Goal: Task Accomplishment & Management: Complete application form

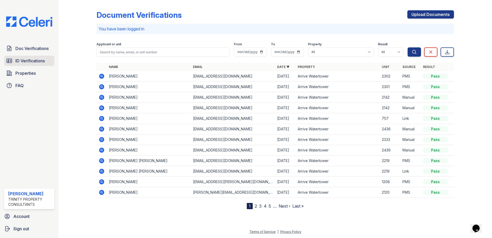
click at [39, 58] on span "ID Verifications" at bounding box center [29, 61] width 29 height 6
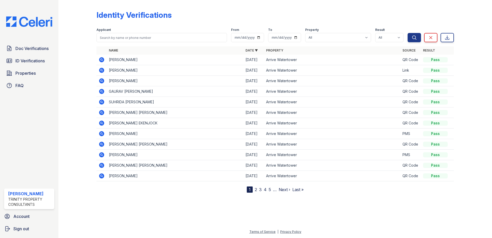
click at [101, 92] on icon at bounding box center [101, 91] width 6 height 6
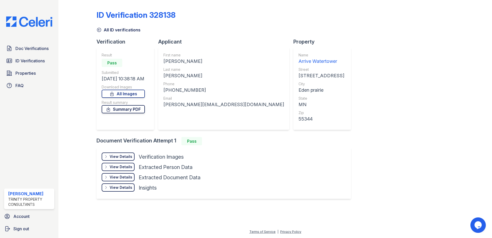
click at [127, 107] on link "Summary PDF" at bounding box center [123, 109] width 43 height 8
click at [99, 27] on icon at bounding box center [98, 29] width 5 height 5
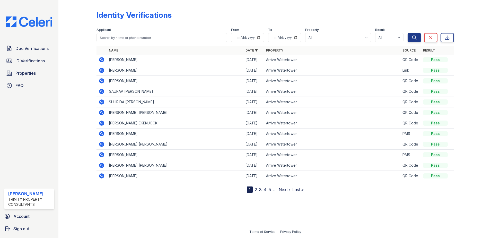
click at [101, 100] on icon at bounding box center [101, 101] width 5 height 5
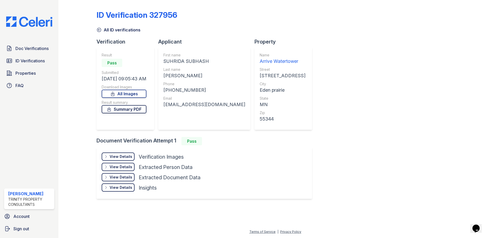
click at [126, 110] on link "Summary PDF" at bounding box center [124, 109] width 45 height 8
click at [101, 28] on icon at bounding box center [98, 29] width 5 height 5
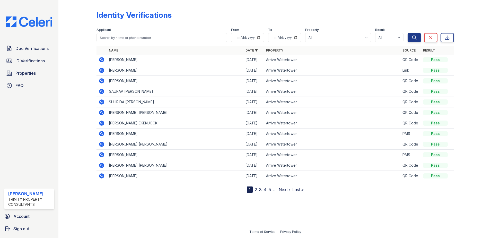
click at [102, 81] on icon at bounding box center [101, 80] width 1 height 1
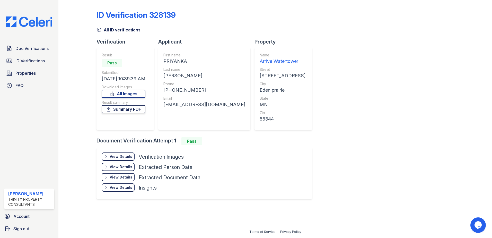
click at [120, 109] on link "Summary PDF" at bounding box center [124, 109] width 44 height 8
click at [22, 65] on link "ID Verifications" at bounding box center [29, 61] width 50 height 10
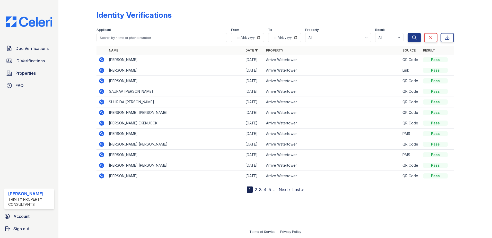
click at [26, 200] on div "Trinity Property Consultants" at bounding box center [30, 201] width 44 height 10
click at [25, 85] on link "FAQ" at bounding box center [29, 85] width 50 height 10
click at [32, 64] on span "ID Verifications" at bounding box center [29, 61] width 29 height 6
click at [30, 78] on link "Properties" at bounding box center [29, 73] width 50 height 10
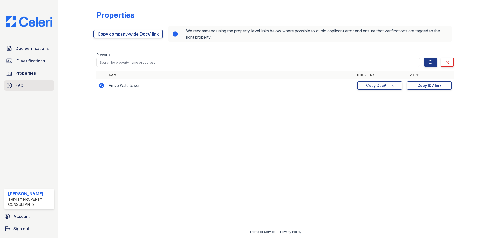
click at [24, 85] on link "FAQ" at bounding box center [29, 85] width 50 height 10
click at [31, 51] on span "Doc Verifications" at bounding box center [31, 48] width 33 height 6
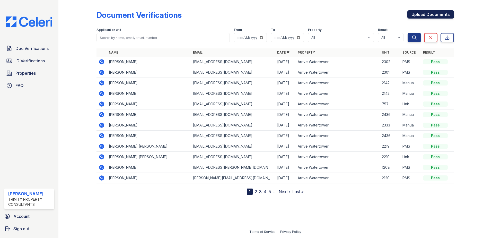
click at [431, 16] on link "Upload Documents" at bounding box center [430, 14] width 47 height 8
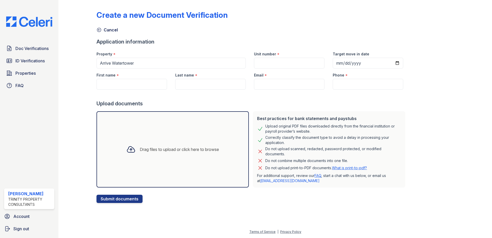
click at [177, 149] on div "Drag files to upload or click here to browse" at bounding box center [179, 149] width 79 height 6
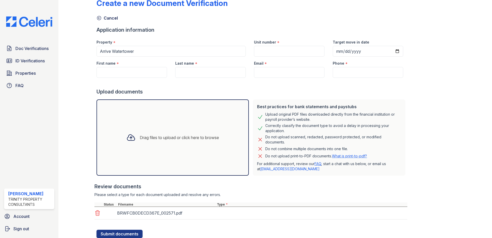
scroll to position [29, 0]
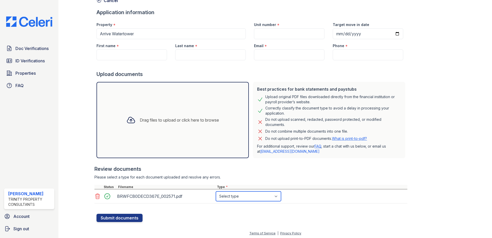
click at [266, 196] on select "Select type Paystub Bank Statement Offer Letter Tax Documents Benefit Award Let…" at bounding box center [248, 196] width 65 height 10
select select "other"
click at [216, 191] on select "Select type Paystub Bank Statement Offer Letter Tax Documents Benefit Award Let…" at bounding box center [248, 196] width 65 height 10
click at [207, 216] on form "Application information Property * Arrive Watertower Unit number * Target move …" at bounding box center [251, 115] width 311 height 213
click at [22, 59] on span "ID Verifications" at bounding box center [29, 61] width 29 height 6
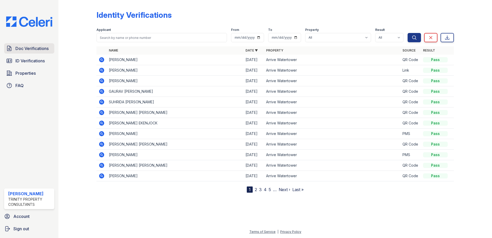
click at [29, 51] on span "Doc Verifications" at bounding box center [31, 48] width 33 height 6
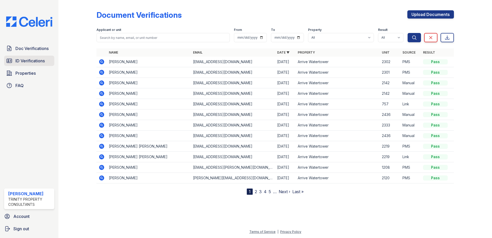
click at [30, 59] on span "ID Verifications" at bounding box center [29, 61] width 29 height 6
